Goal: Information Seeking & Learning: Learn about a topic

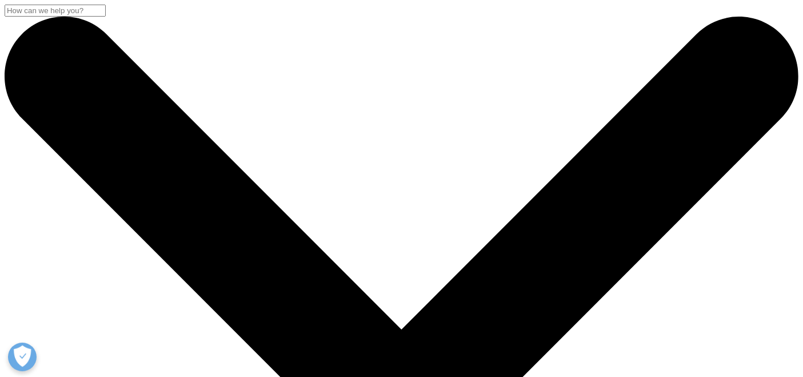
scroll to position [591, 675]
